Goal: Task Accomplishment & Management: Manage account settings

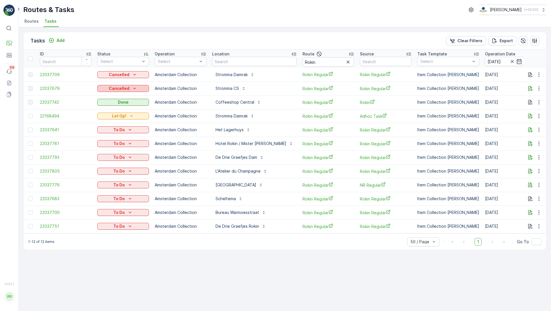
click at [134, 89] on icon "Cancelled" at bounding box center [135, 88] width 6 height 6
click at [110, 97] on span "Probleem" at bounding box center [110, 97] width 18 height 6
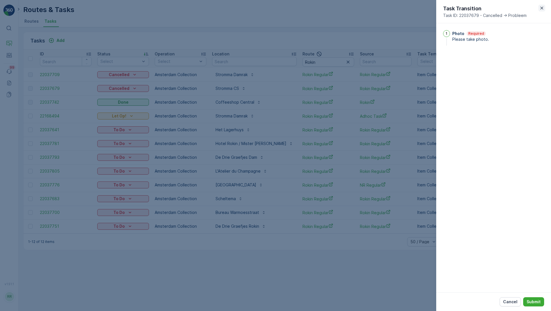
click at [541, 8] on icon "button" at bounding box center [542, 8] width 6 height 6
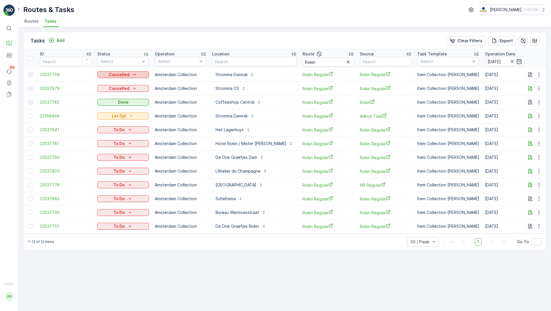
click at [134, 75] on icon "Cancelled" at bounding box center [135, 75] width 6 height 6
click at [152, 70] on td "Amsterdam Collection" at bounding box center [180, 75] width 57 height 14
click at [60, 40] on p "Add" at bounding box center [60, 41] width 8 height 6
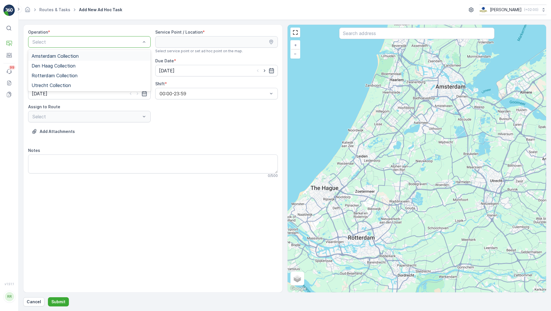
click at [107, 54] on div "Amsterdam Collection" at bounding box center [90, 55] width 116 height 5
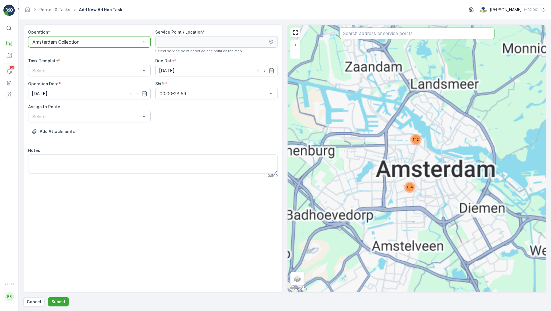
click at [378, 32] on input "text" at bounding box center [416, 33] width 155 height 11
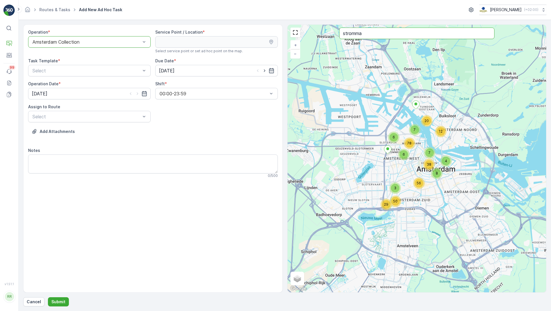
type input "stromma"
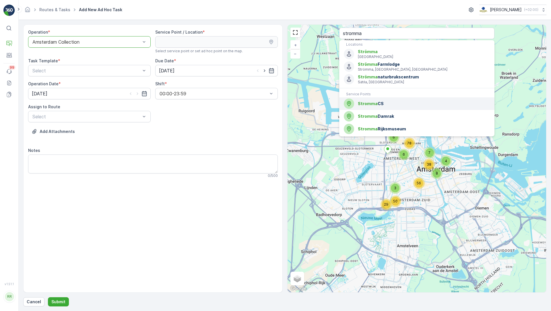
click at [371, 101] on span "Stromma" at bounding box center [368, 103] width 20 height 5
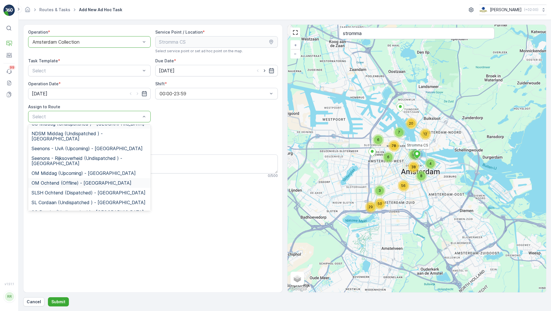
scroll to position [107, 0]
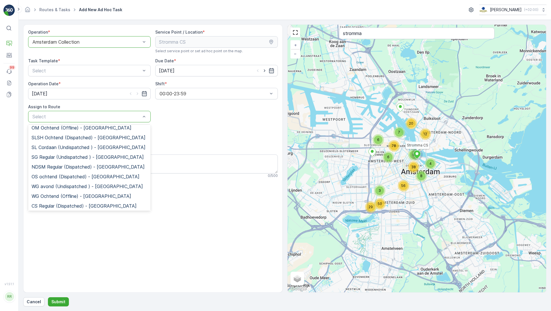
click at [88, 213] on span "Rokin Regular (Dispatched) - Amsterdam" at bounding box center [87, 215] width 111 height 5
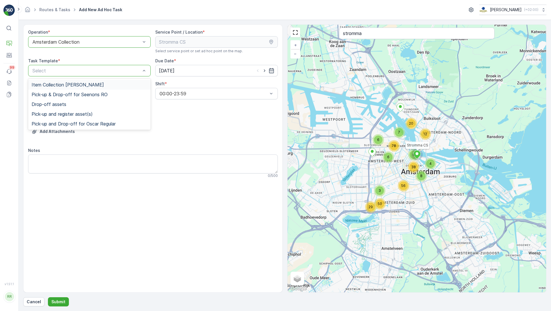
click at [97, 85] on div "Item Collection [PERSON_NAME]" at bounding box center [90, 84] width 116 height 5
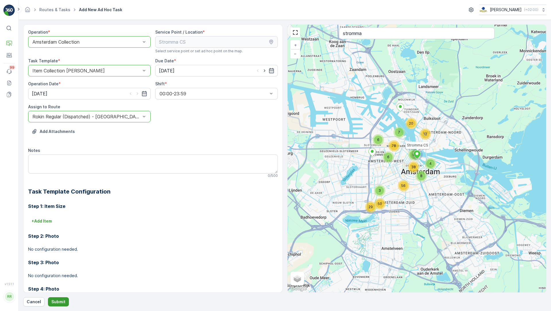
click at [61, 303] on p "Submit" at bounding box center [58, 302] width 14 height 6
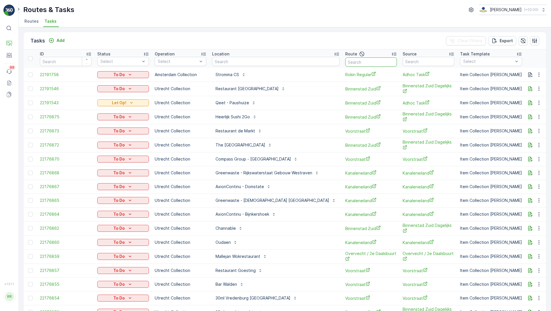
click at [349, 62] on input "text" at bounding box center [371, 61] width 52 height 9
type input "Rokin"
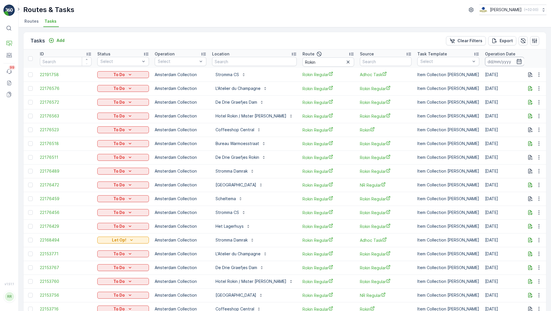
click at [485, 60] on input at bounding box center [504, 61] width 39 height 9
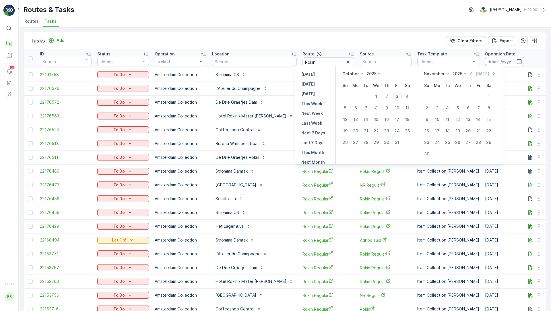
click at [399, 96] on div "3" at bounding box center [396, 96] width 9 height 9
type input "[DATE]"
click at [399, 96] on div "3" at bounding box center [396, 96] width 9 height 9
type input "[DATE]"
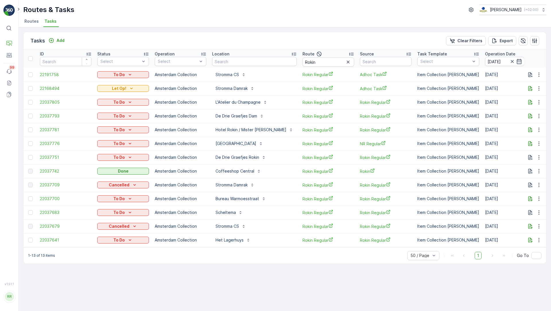
click at [145, 54] on icon at bounding box center [146, 54] width 6 height 6
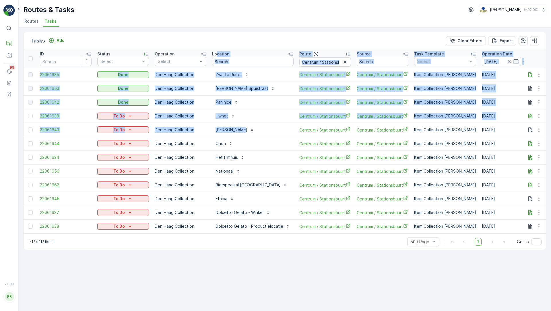
drag, startPoint x: 275, startPoint y: 131, endPoint x: 217, endPoint y: 51, distance: 98.8
click at [217, 51] on table "ID Status Select Operation Select Location Route Centrum / Stationsbuurt Source…" at bounding box center [481, 141] width 914 height 184
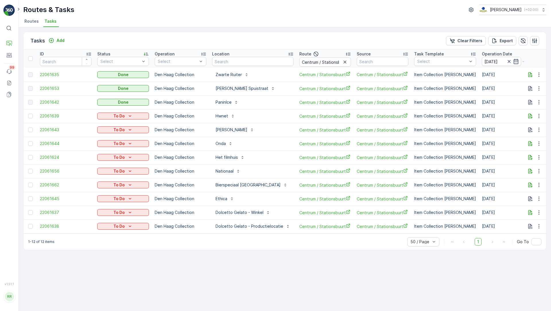
click at [241, 41] on div "Tasks Add Clear Filters Export" at bounding box center [285, 40] width 522 height 17
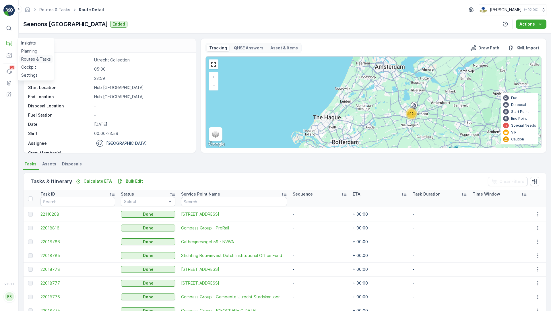
click at [36, 58] on p "Routes & Tasks" at bounding box center [36, 59] width 30 height 6
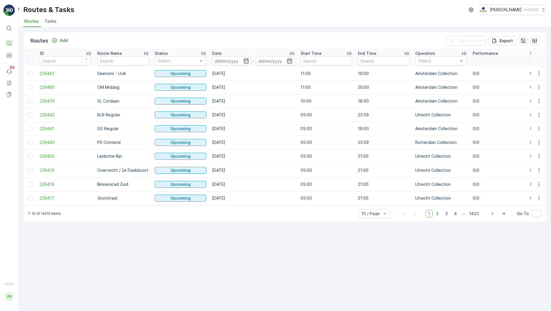
click at [52, 23] on span "Tasks" at bounding box center [50, 21] width 12 height 6
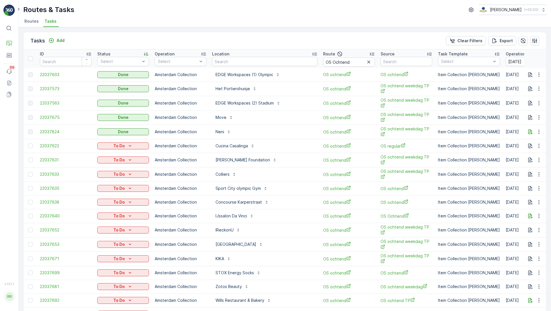
scroll to position [1, 0]
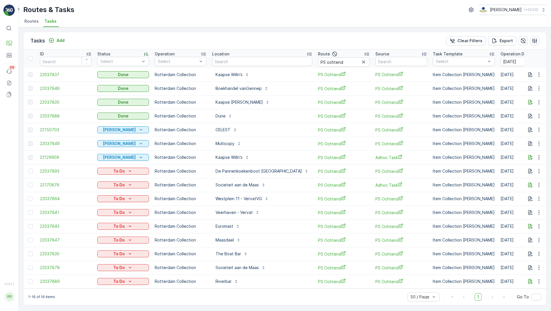
scroll to position [1, 0]
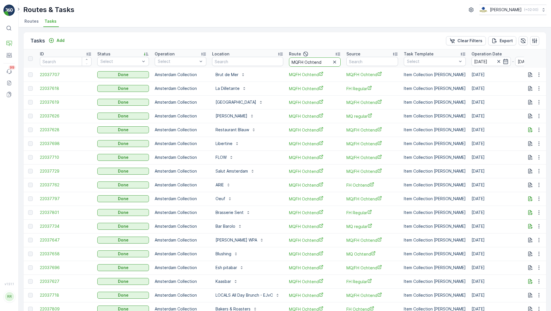
drag, startPoint x: 306, startPoint y: 63, endPoint x: 325, endPoint y: 64, distance: 18.7
click at [325, 64] on input "MQFH Ochtend" at bounding box center [315, 61] width 52 height 9
type input "MQFH Middag"
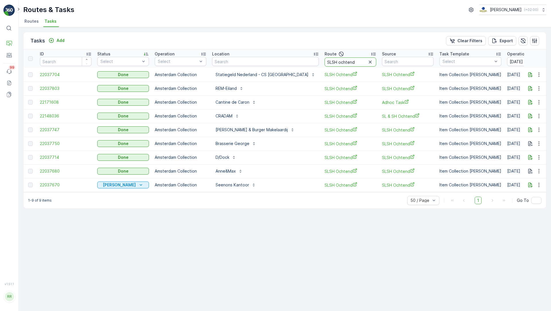
drag, startPoint x: 319, startPoint y: 63, endPoint x: 333, endPoint y: 65, distance: 14.8
click at [334, 65] on input "SLSH ochtend" at bounding box center [350, 61] width 52 height 9
type input "SLSH middag"
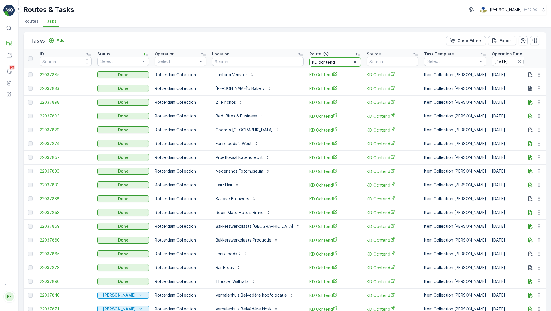
drag, startPoint x: 312, startPoint y: 62, endPoint x: 329, endPoint y: 66, distance: 17.6
click at [329, 66] on input "KD ochtend" at bounding box center [335, 61] width 52 height 9
type input "KD middag"
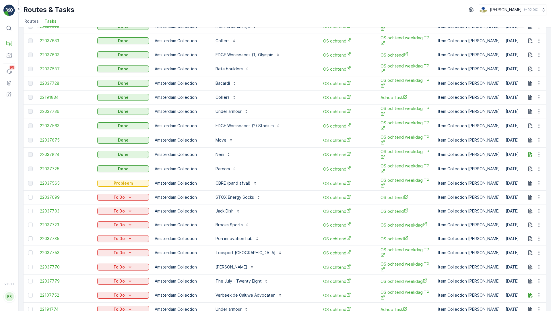
scroll to position [105, 0]
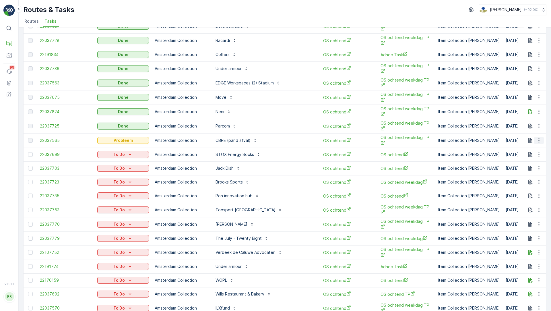
click at [540, 137] on button "button" at bounding box center [538, 140] width 10 height 7
click at [534, 141] on span "See More Details" at bounding box center [531, 143] width 33 height 6
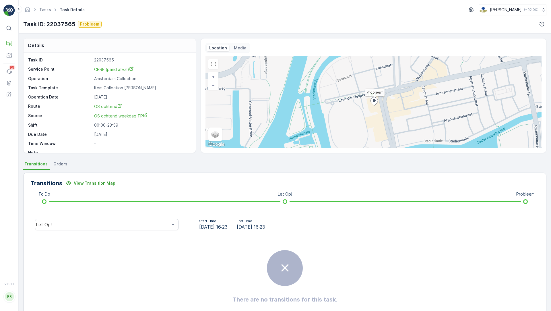
scroll to position [7, 0]
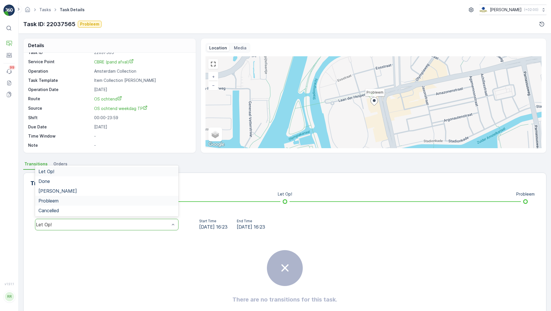
click at [136, 198] on div "Probleem" at bounding box center [106, 200] width 136 height 5
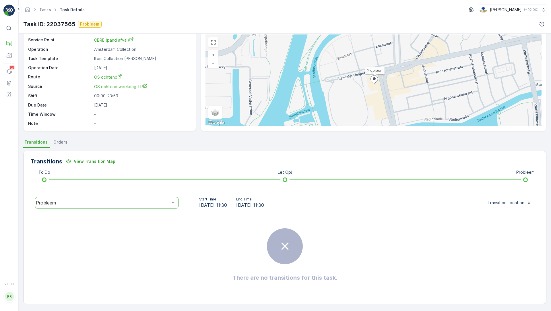
scroll to position [0, 0]
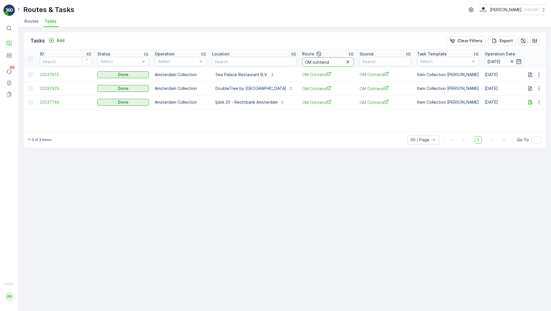
drag, startPoint x: 347, startPoint y: 61, endPoint x: 372, endPoint y: 62, distance: 25.0
click at [354, 62] on input "OM ochtend" at bounding box center [328, 61] width 52 height 9
type input "OM middag"
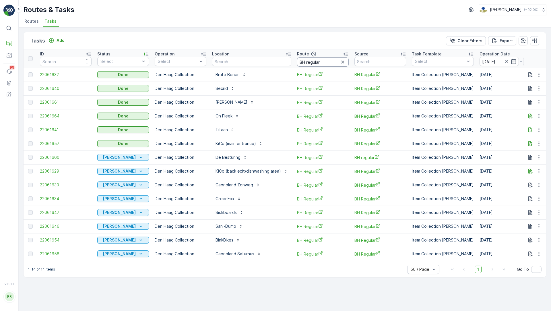
click at [324, 60] on input "BH regular" at bounding box center [323, 61] width 52 height 9
type input "Seenons DH"
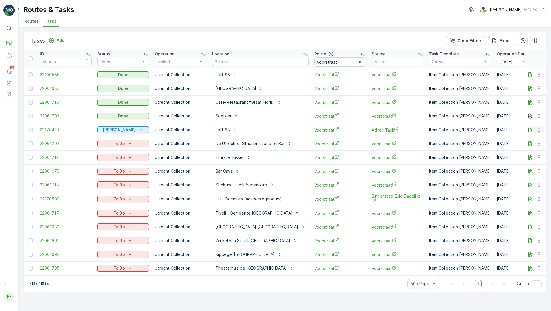
click at [539, 128] on icon "button" at bounding box center [539, 130] width 6 height 6
click at [532, 139] on span "See More Details" at bounding box center [531, 138] width 33 height 6
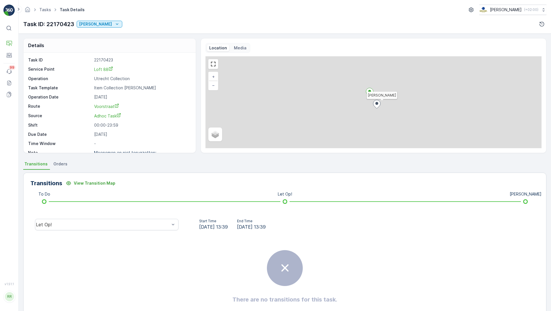
scroll to position [7, 0]
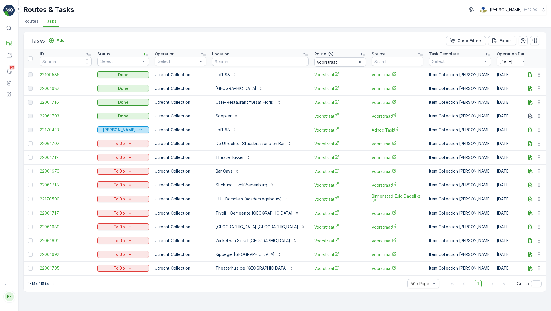
click at [138, 130] on icon "Geen Afval" at bounding box center [141, 130] width 6 height 6
click at [153, 128] on td "Utrecht Collection" at bounding box center [180, 130] width 57 height 14
